Goal: Transaction & Acquisition: Purchase product/service

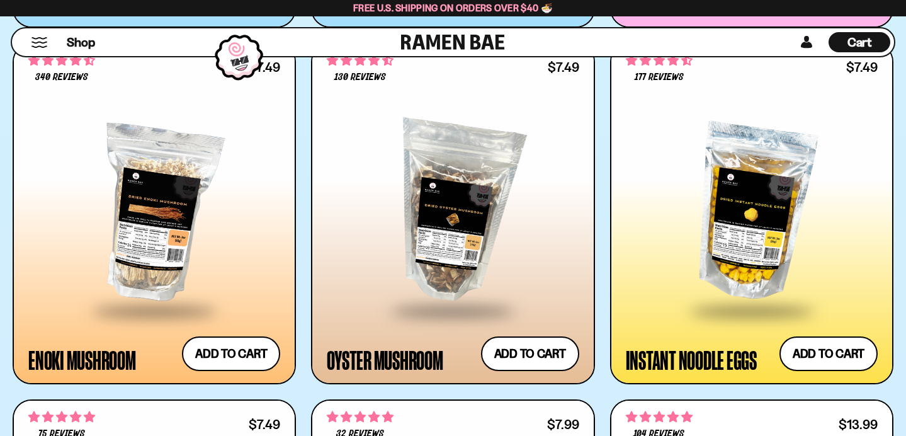
scroll to position [1808, 0]
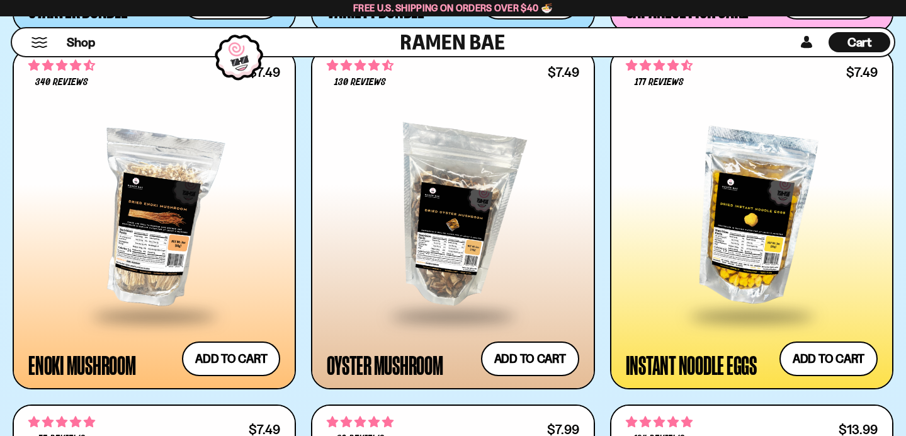
click at [159, 228] on div at bounding box center [154, 217] width 252 height 194
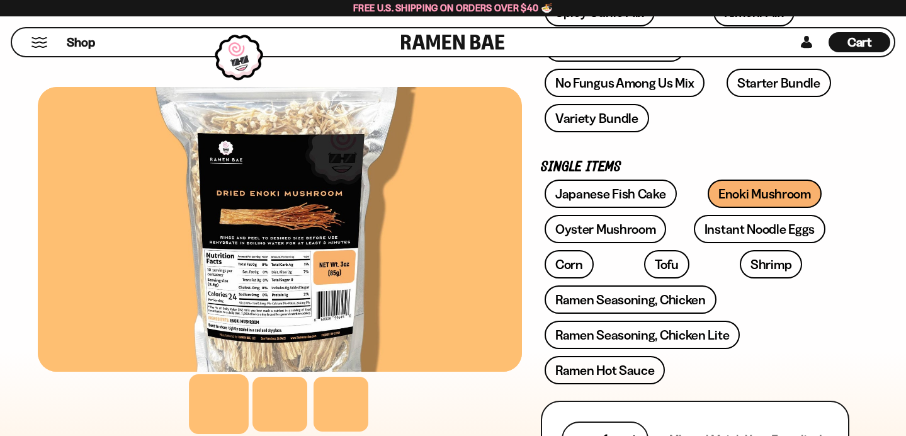
scroll to position [326, 0]
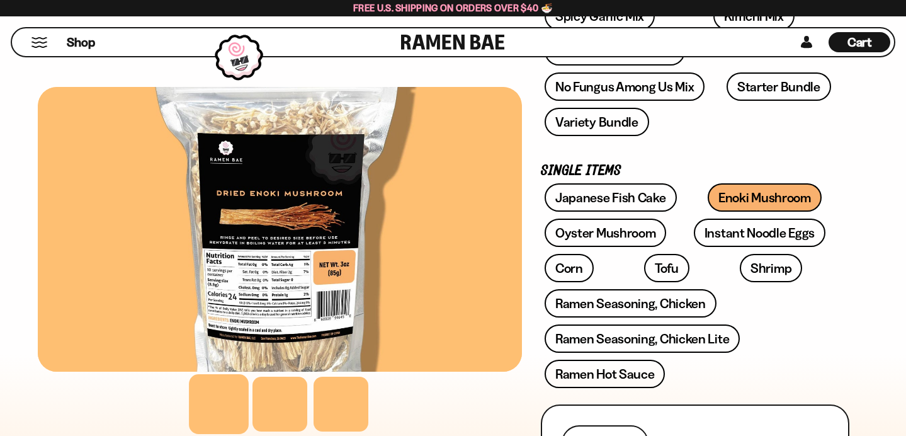
click at [313, 315] on div at bounding box center [280, 229] width 484 height 285
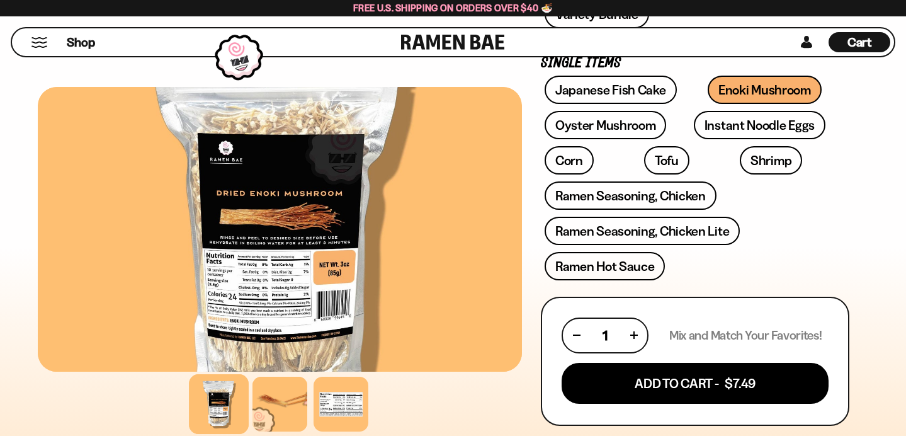
scroll to position [426, 0]
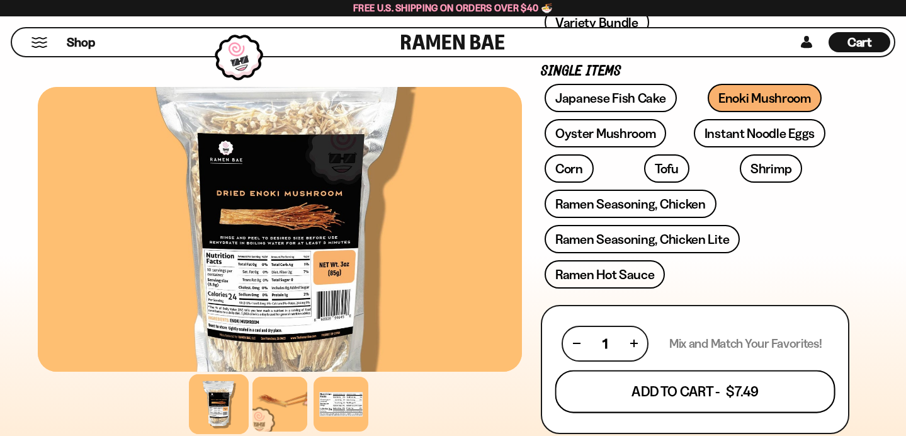
click at [726, 370] on button "Add To Cart - $7.49" at bounding box center [695, 391] width 280 height 43
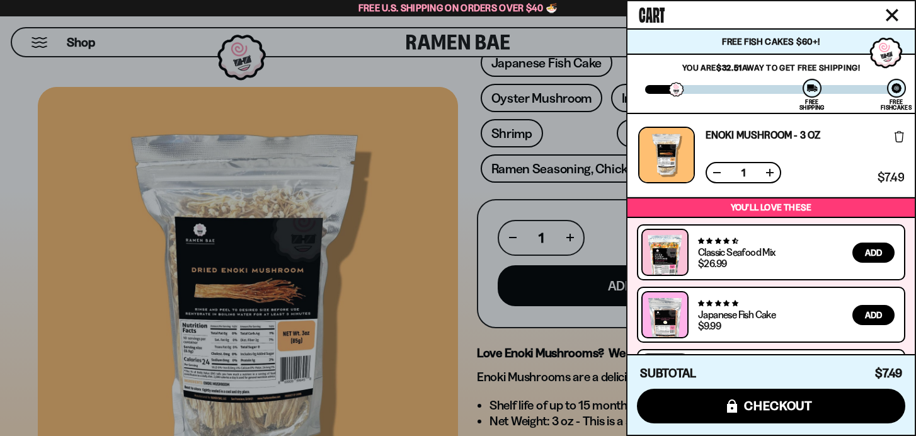
click at [456, 290] on div at bounding box center [458, 218] width 916 height 436
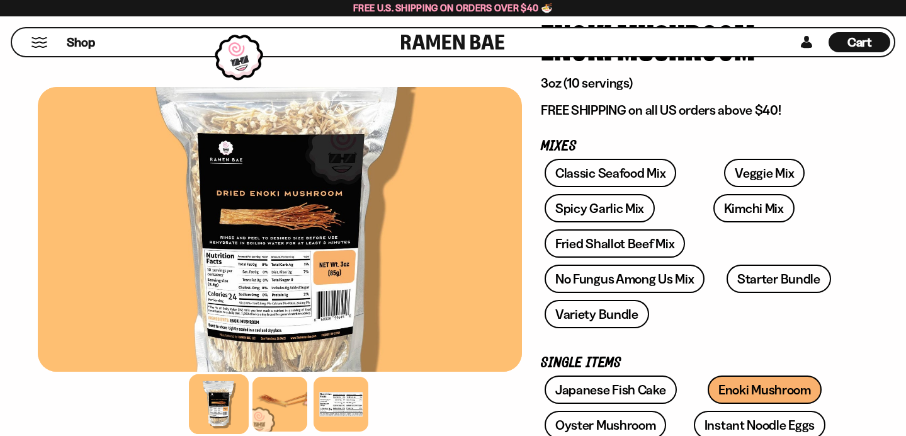
scroll to position [130, 0]
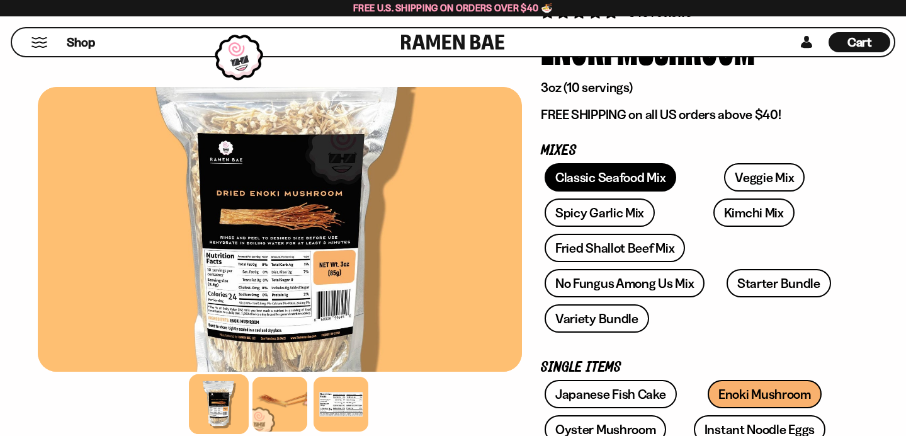
click at [552, 189] on link "Classic Seafood Mix" at bounding box center [611, 177] width 132 height 28
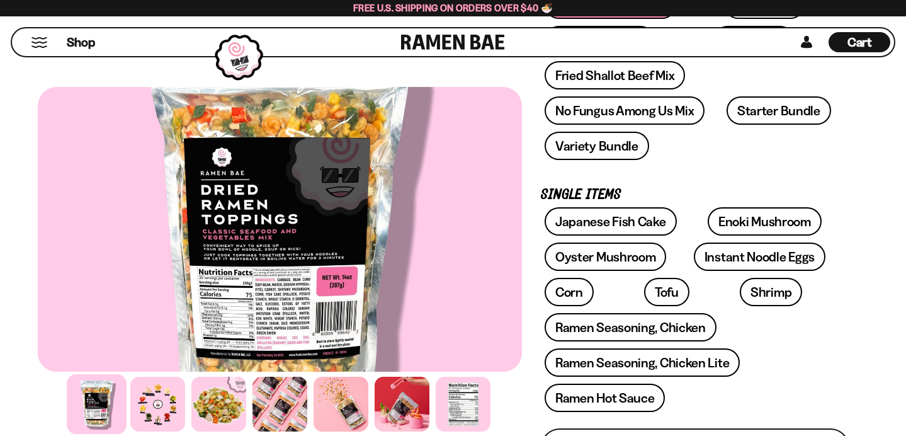
scroll to position [319, 0]
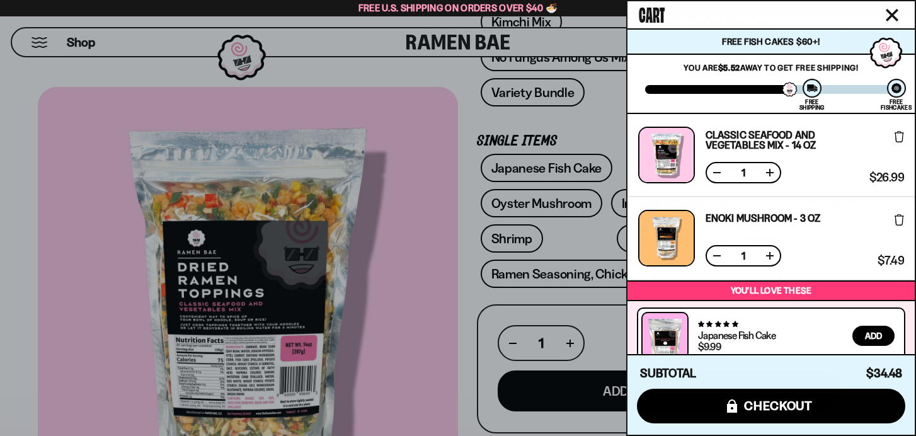
click at [521, 210] on div at bounding box center [458, 218] width 916 height 436
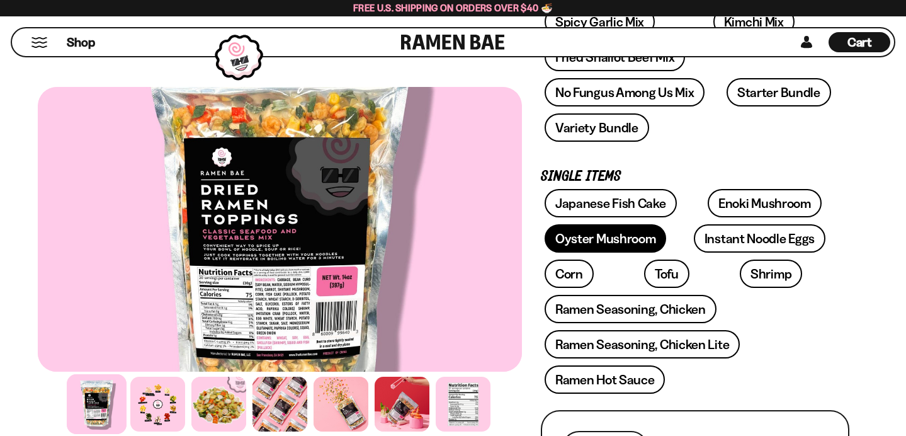
click at [545, 224] on link "Oyster Mushroom" at bounding box center [606, 238] width 122 height 28
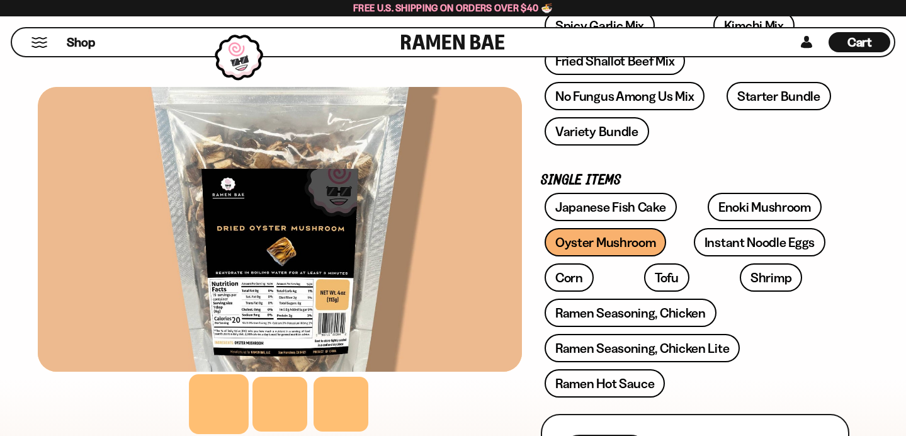
scroll to position [313, 0]
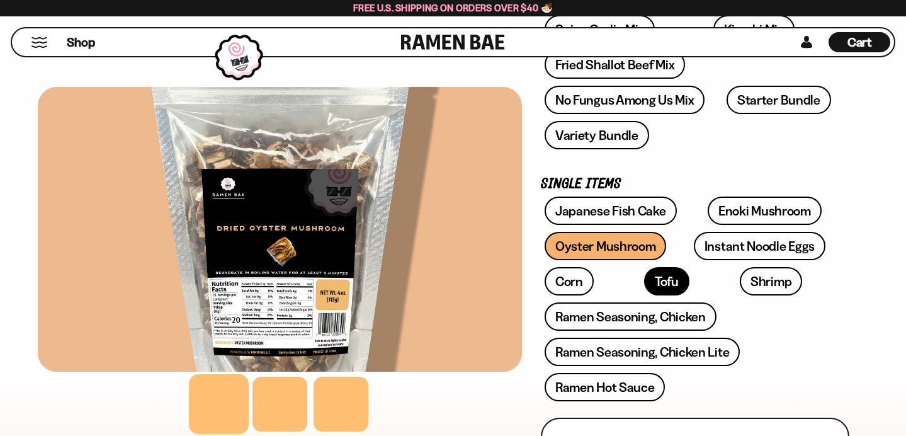
click at [690, 267] on link "Tofu" at bounding box center [666, 281] width 45 height 28
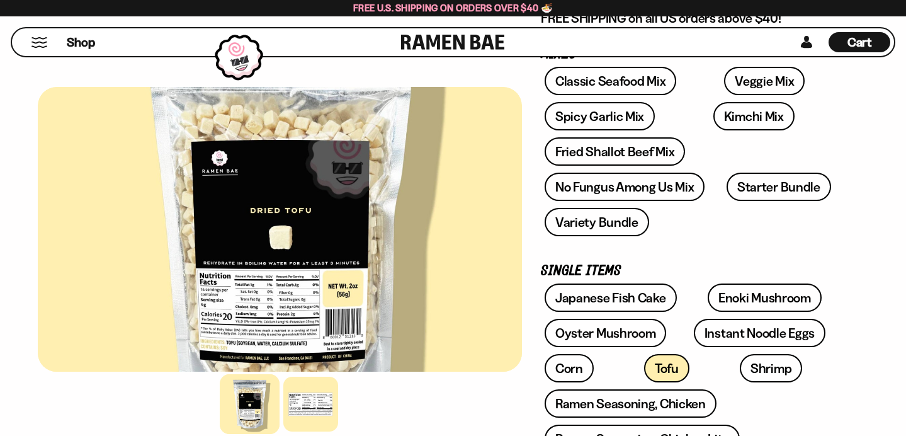
scroll to position [222, 0]
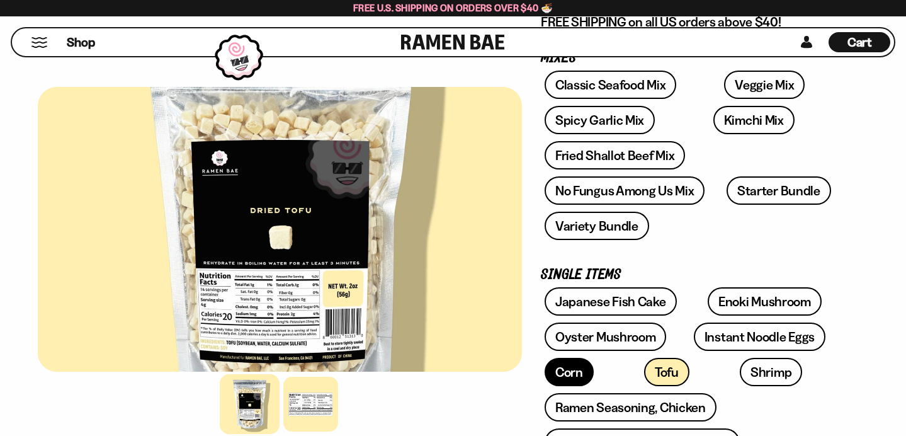
click at [594, 358] on link "Corn" at bounding box center [569, 372] width 49 height 28
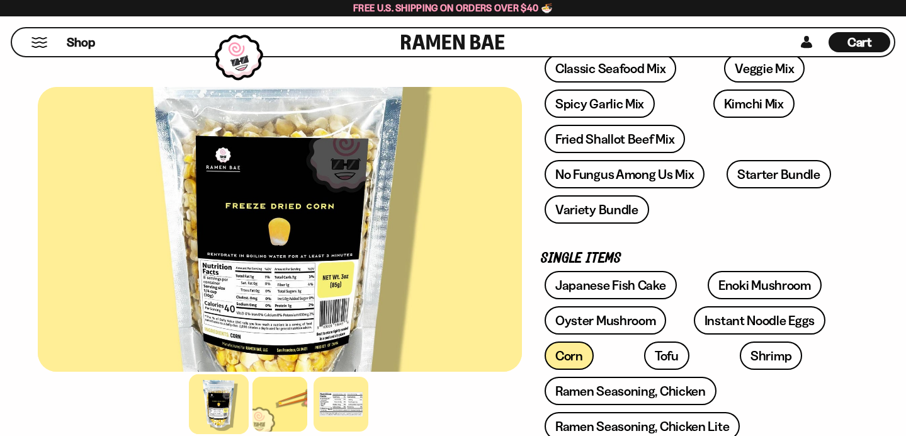
scroll to position [230, 0]
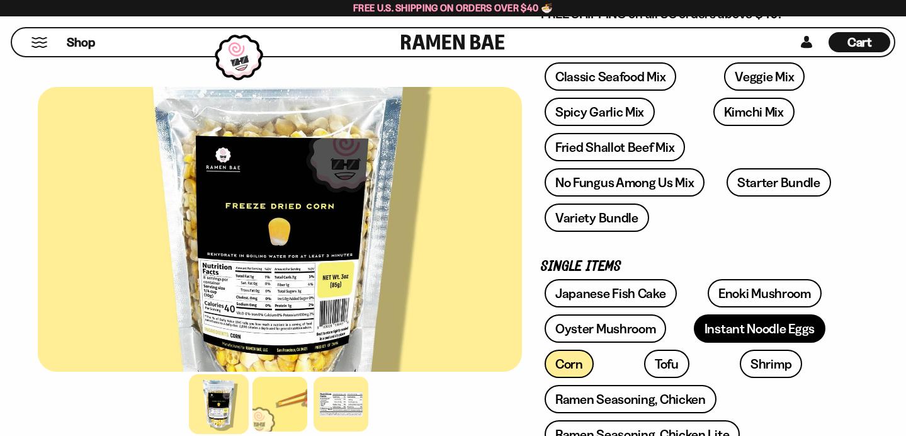
click at [702, 314] on link "Instant Noodle Eggs" at bounding box center [760, 328] width 132 height 28
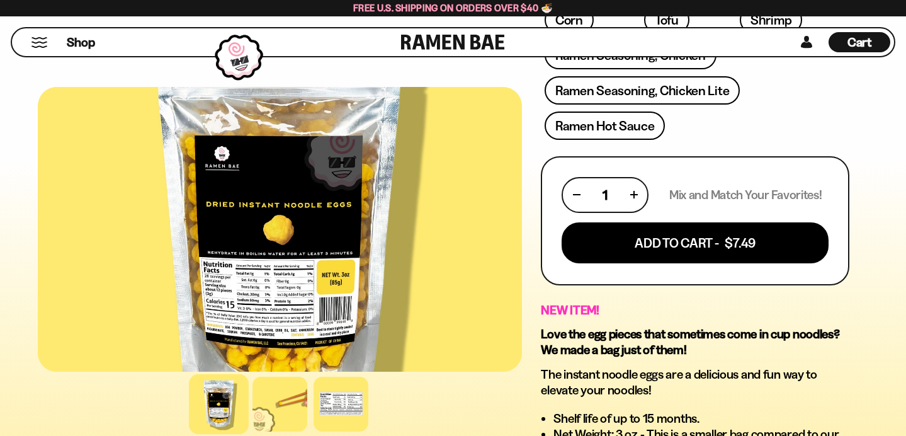
scroll to position [565, 0]
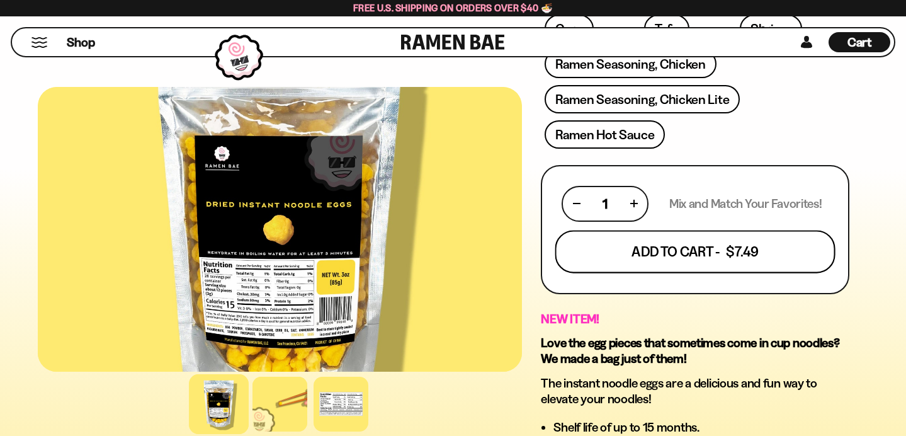
click at [793, 230] on button "Add To Cart - $7.49" at bounding box center [695, 251] width 280 height 43
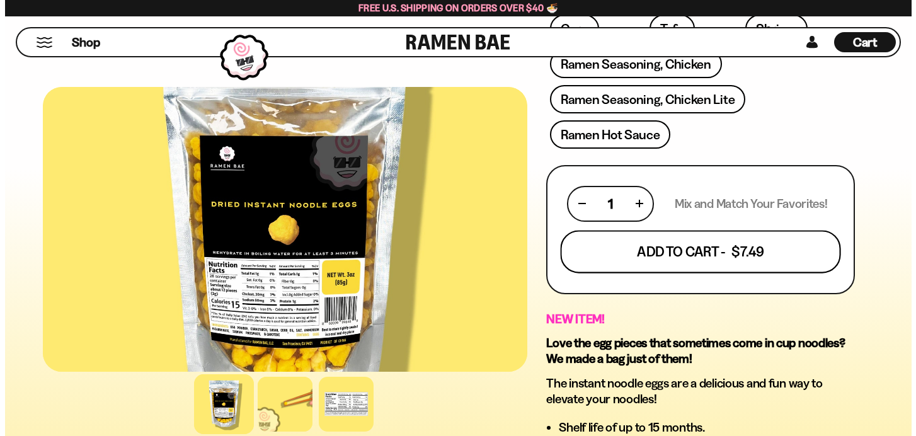
scroll to position [566, 0]
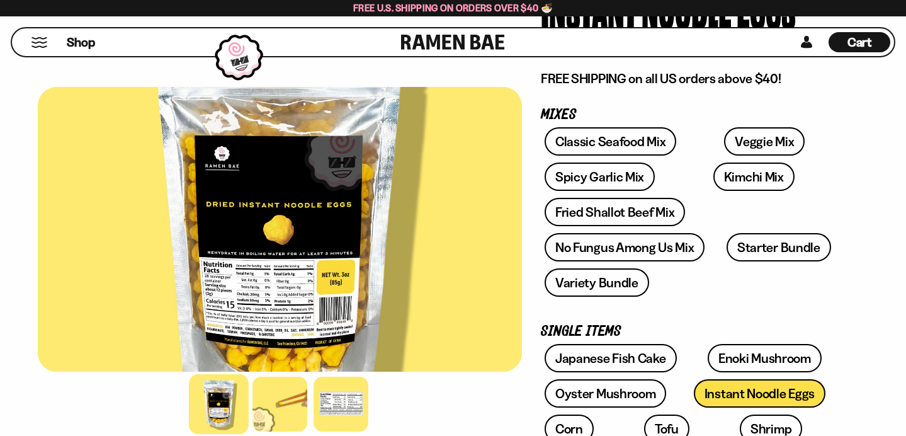
scroll to position [161, 0]
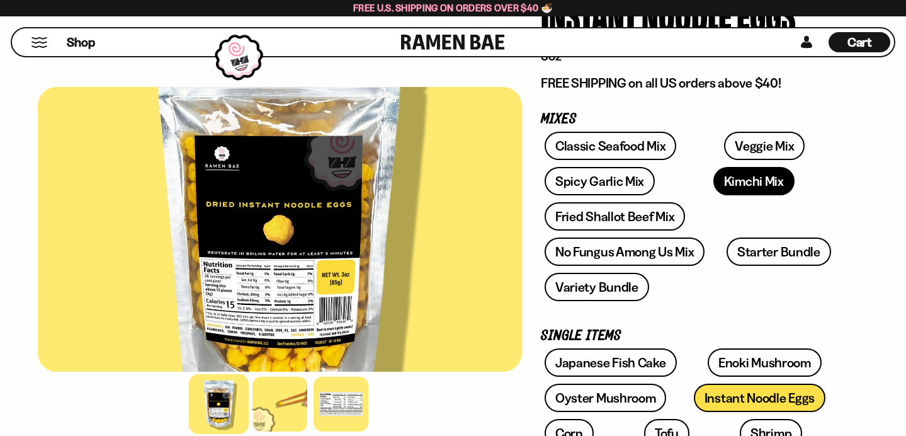
click at [713, 185] on link "Kimchi Mix" at bounding box center [753, 181] width 81 height 28
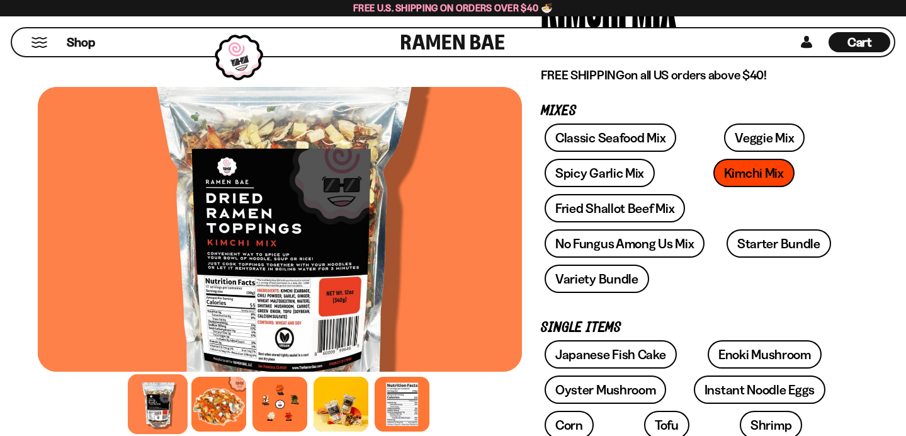
scroll to position [176, 0]
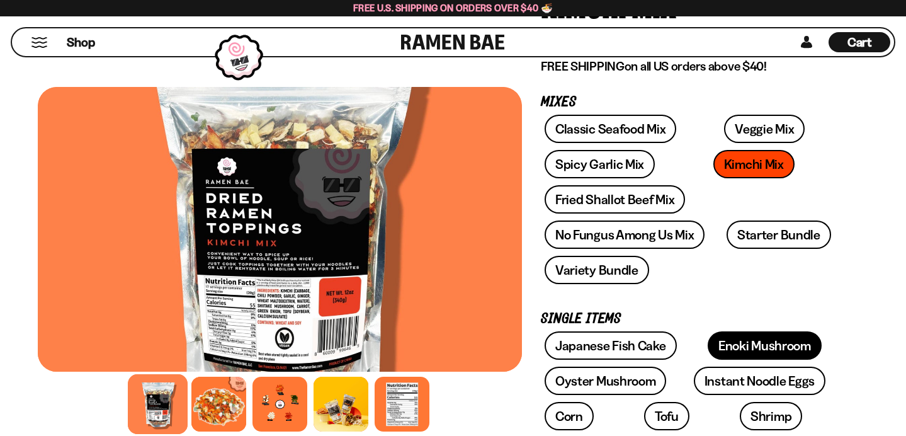
click at [708, 331] on link "Enoki Mushroom" at bounding box center [765, 345] width 114 height 28
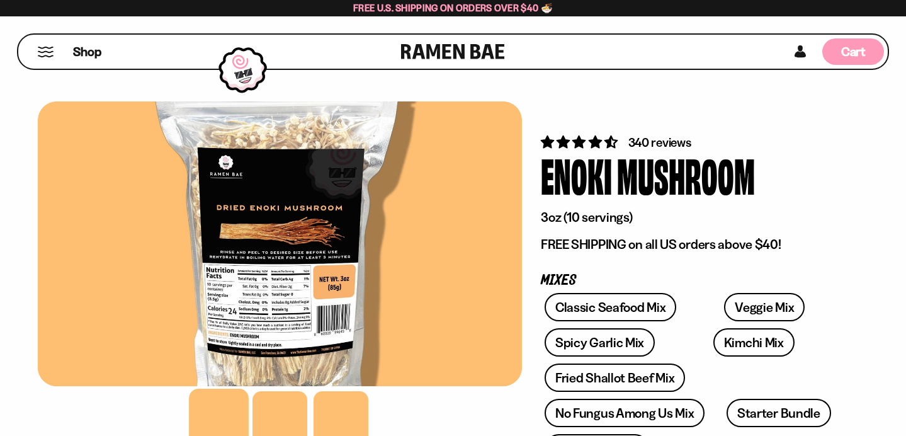
click at [839, 51] on div "Cart D0381C2F-513E-4F90-8A41-6F0A75DCBAAA" at bounding box center [853, 51] width 62 height 26
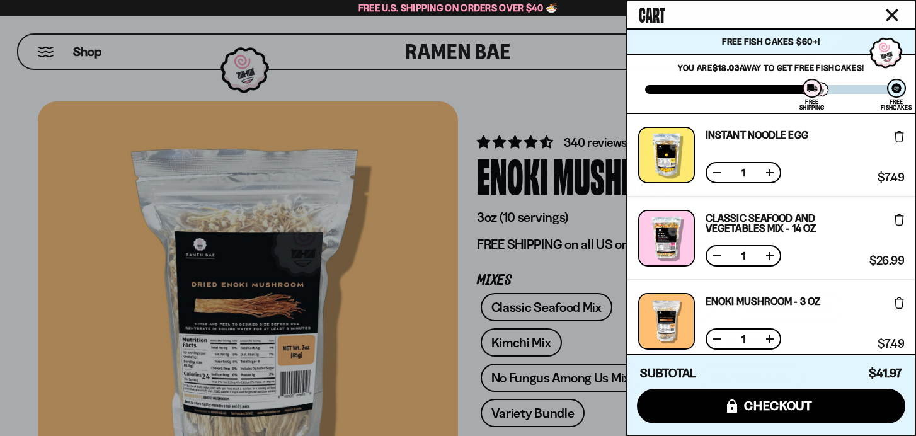
click at [826, 90] on div at bounding box center [821, 87] width 16 height 16
drag, startPoint x: 811, startPoint y: 89, endPoint x: 826, endPoint y: 91, distance: 14.6
click at [805, 89] on div at bounding box center [811, 88] width 19 height 19
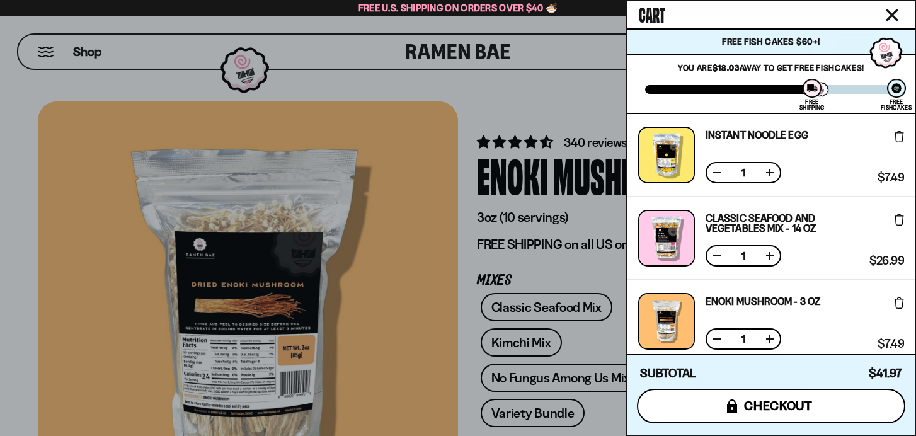
click at [803, 407] on span "checkout" at bounding box center [778, 406] width 69 height 14
